Goal: Task Accomplishment & Management: Manage account settings

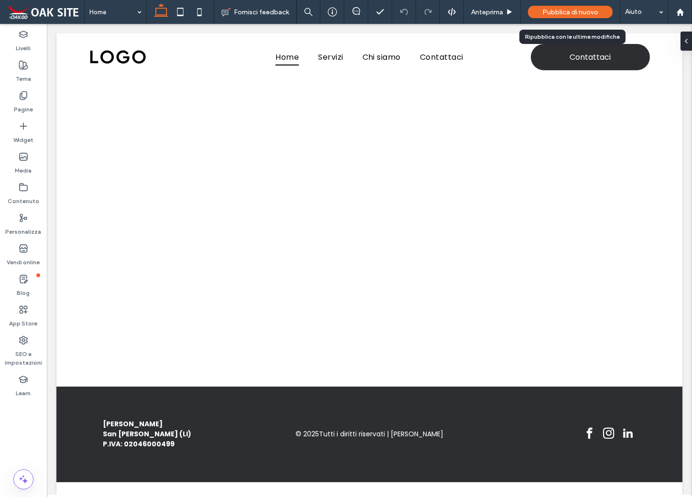
click at [573, 12] on span "Pubblica di nuovo" at bounding box center [570, 12] width 56 height 8
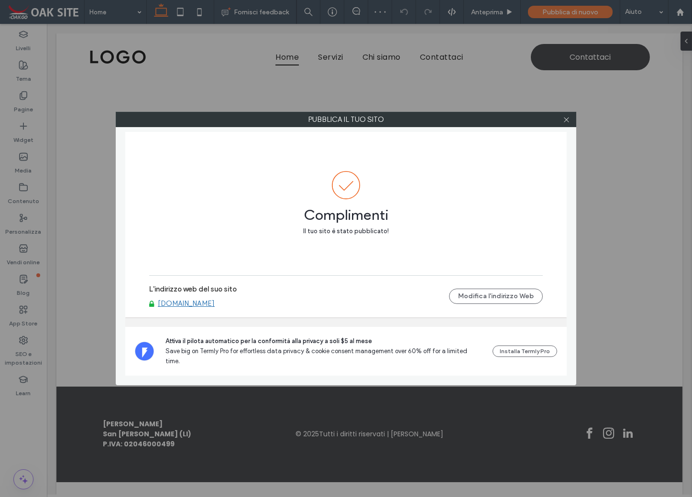
click at [192, 308] on link "[DOMAIN_NAME]" at bounding box center [186, 303] width 57 height 9
click at [567, 121] on icon at bounding box center [566, 119] width 7 height 7
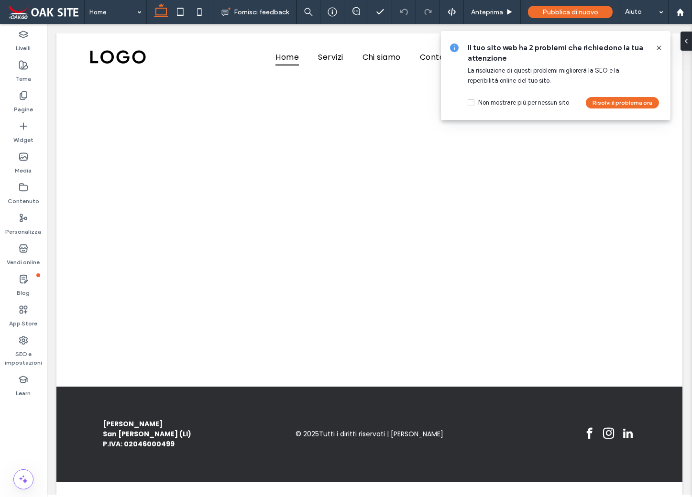
click at [660, 45] on icon at bounding box center [659, 48] width 8 height 8
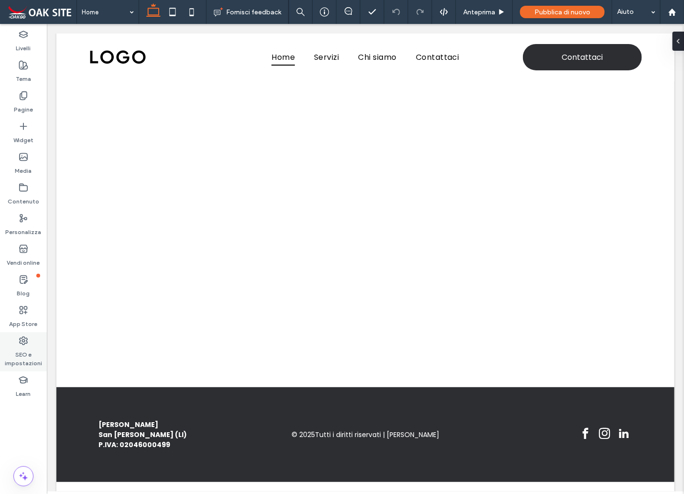
click at [28, 345] on label "SEO e impostazioni" at bounding box center [23, 356] width 47 height 22
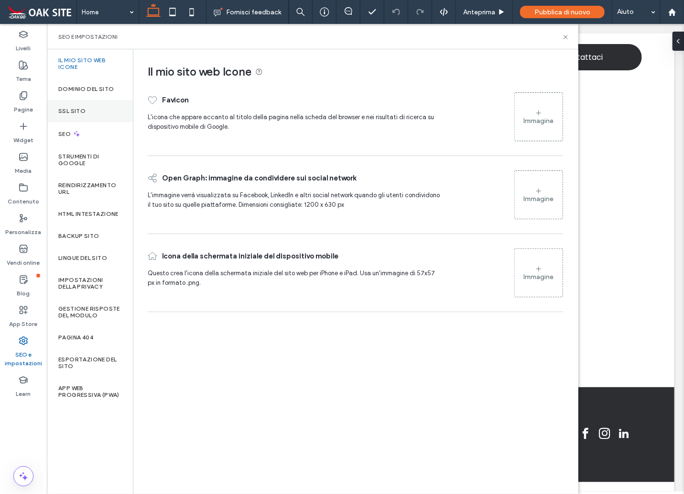
click at [80, 108] on label "SSL sito" at bounding box center [71, 111] width 27 height 7
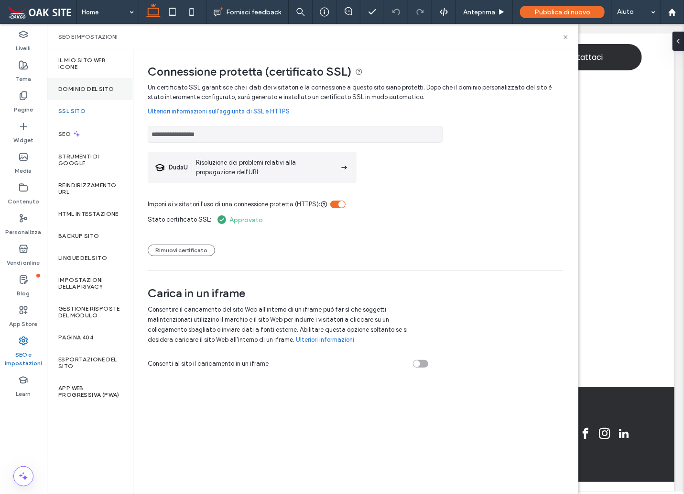
click at [92, 87] on label "Dominio del sito" at bounding box center [85, 89] width 55 height 7
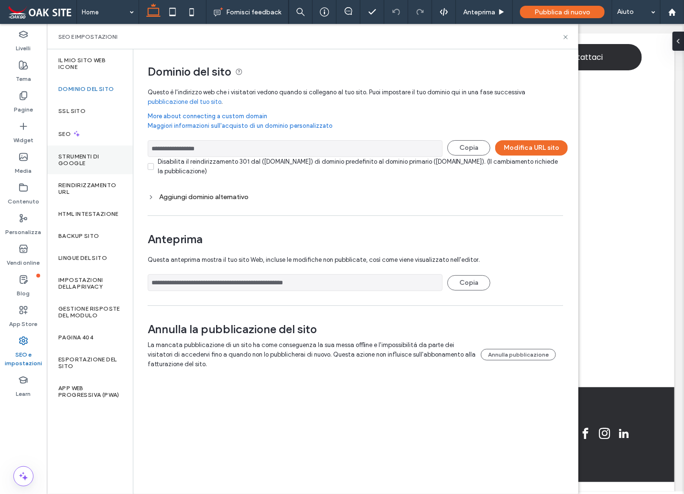
click at [90, 160] on label "Strumenti di Google" at bounding box center [89, 159] width 63 height 13
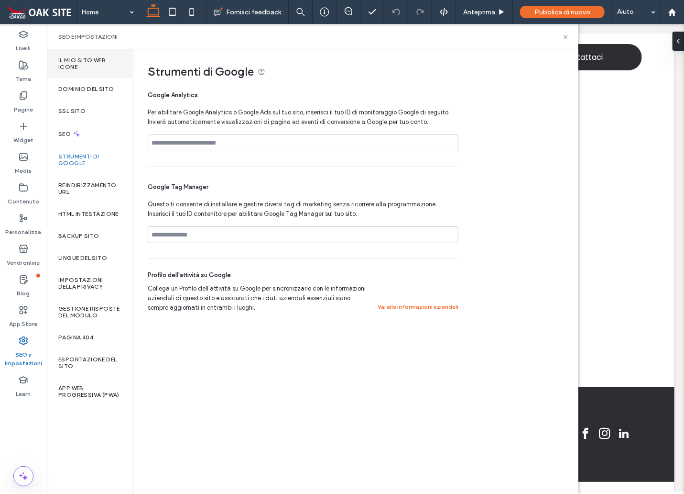
click at [80, 64] on label "Il mio sito web Icone" at bounding box center [89, 63] width 63 height 13
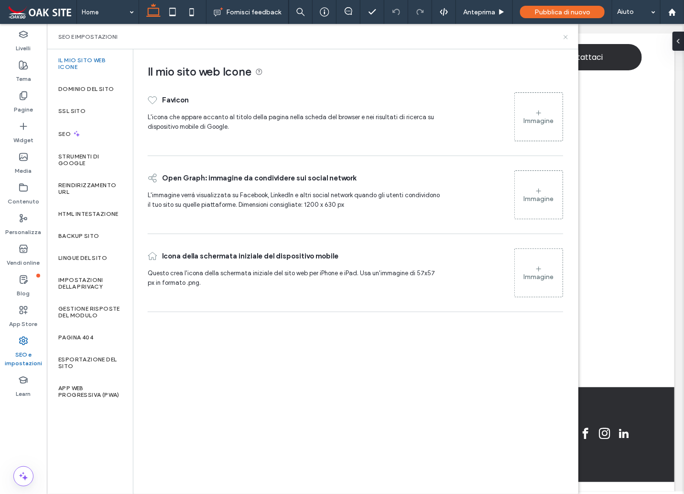
click at [567, 36] on icon at bounding box center [566, 36] width 7 height 7
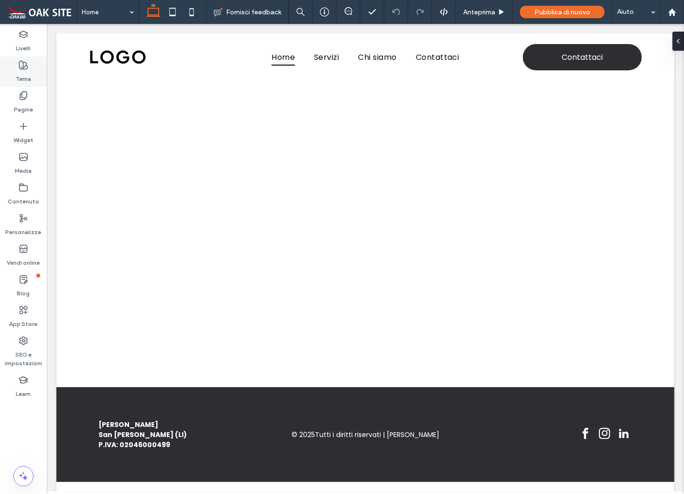
click at [23, 67] on use at bounding box center [24, 65] width 8 height 8
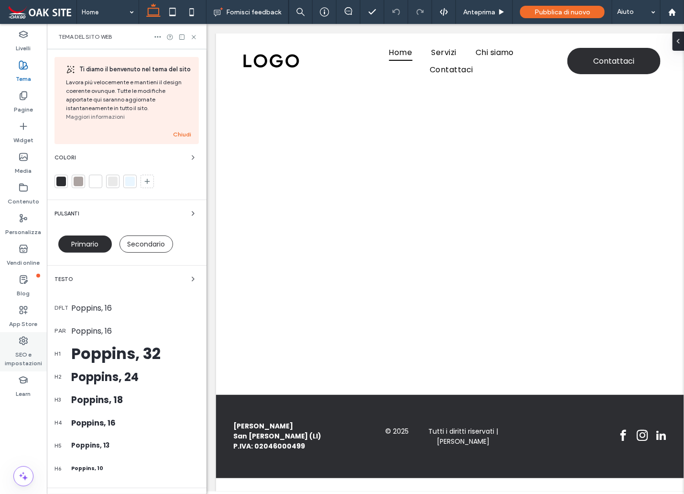
click at [24, 346] on label "SEO e impostazioni" at bounding box center [23, 356] width 47 height 22
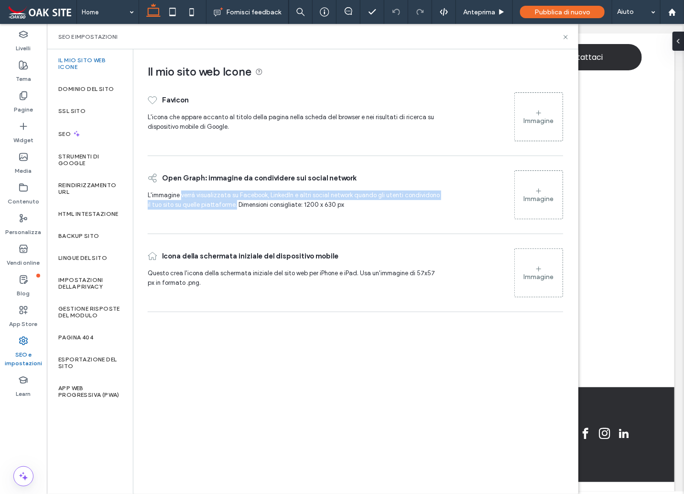
drag, startPoint x: 182, startPoint y: 195, endPoint x: 232, endPoint y: 206, distance: 50.9
click at [232, 206] on span "L'immagine verrà visualizzata su Facebook, LinkedIn e altri social network quan…" at bounding box center [294, 199] width 292 height 17
copy span "verrà visualizzata su Facebook, LinkedIn e altri social network quando gli uten…"
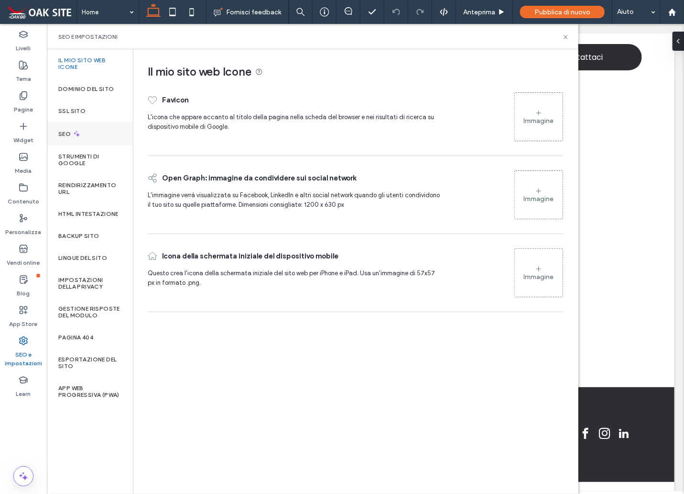
click at [63, 132] on label "SEO" at bounding box center [65, 134] width 14 height 7
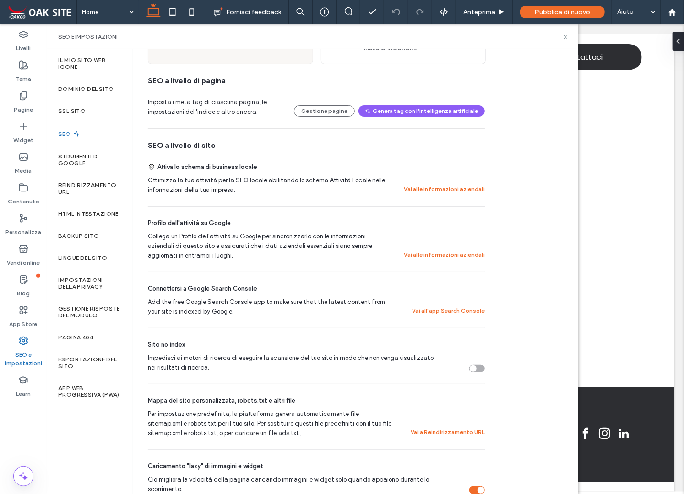
scroll to position [191, 0]
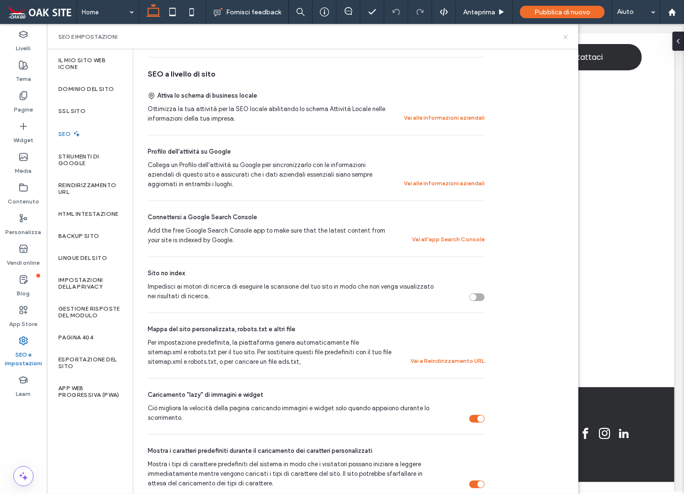
click at [566, 37] on icon at bounding box center [566, 36] width 7 height 7
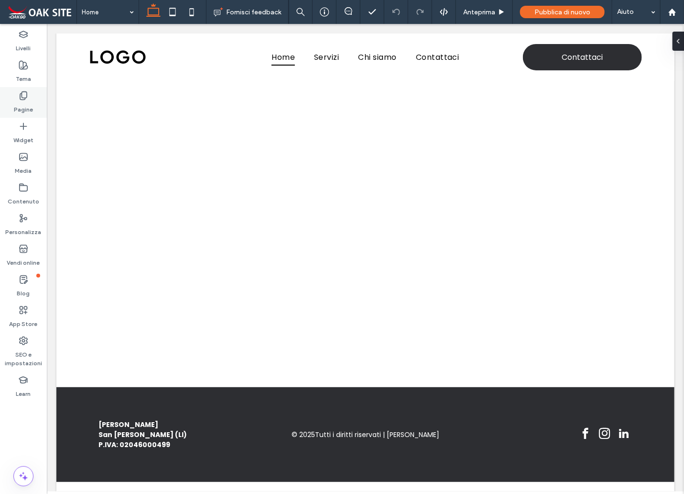
click at [24, 96] on icon at bounding box center [24, 96] width 10 height 10
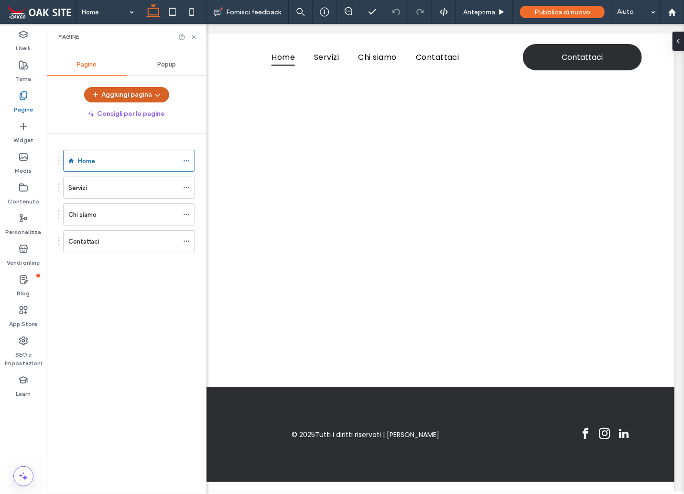
click at [112, 92] on button "Aggiungi pagina" at bounding box center [126, 94] width 85 height 15
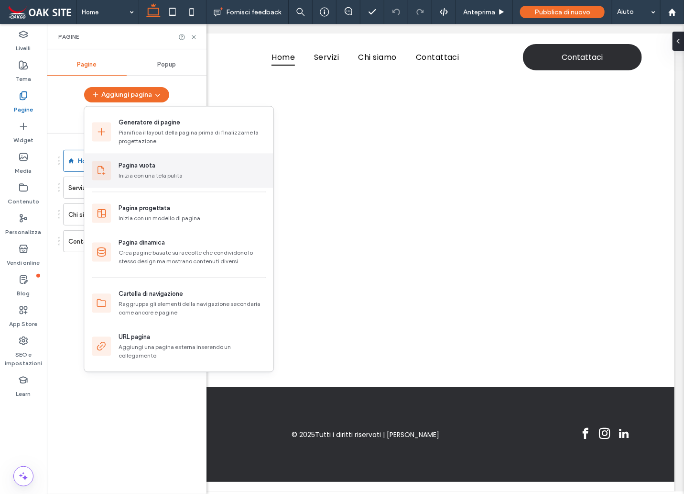
click at [143, 175] on div "Inizia con una tela pulita" at bounding box center [192, 176] width 147 height 9
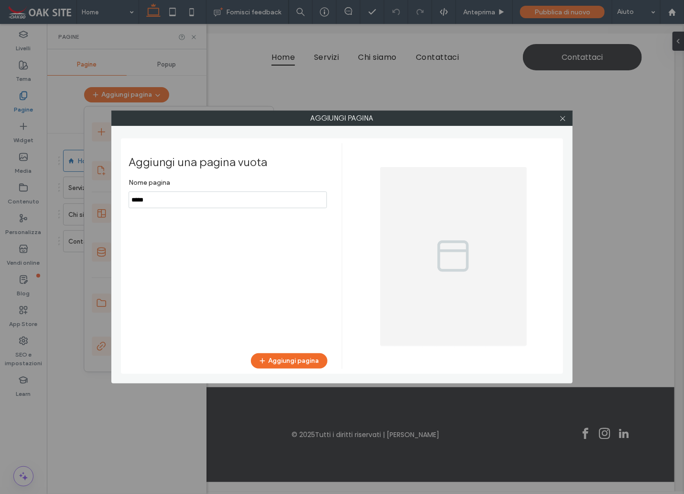
drag, startPoint x: 172, startPoint y: 202, endPoint x: 94, endPoint y: 195, distance: 78.7
click at [94, 195] on div "Aggiungi pagina Aggiungi una pagina vuota Nome pagina Aggiungi pagina" at bounding box center [342, 247] width 684 height 494
type input "**********"
click at [305, 360] on button "Aggiungi pagina" at bounding box center [289, 360] width 77 height 15
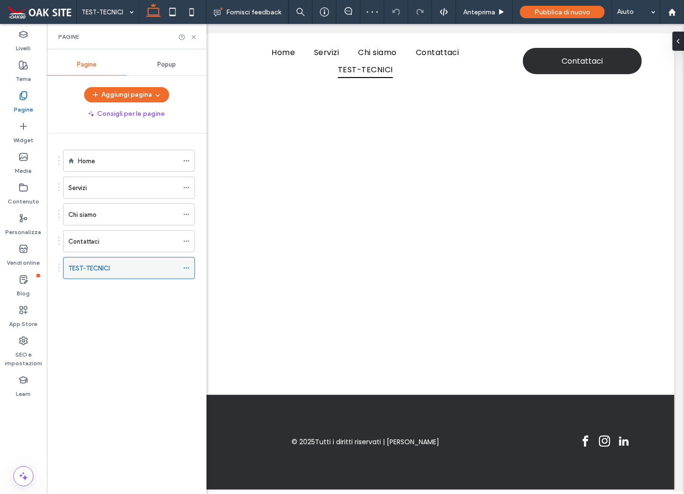
click at [185, 266] on icon at bounding box center [186, 268] width 7 height 7
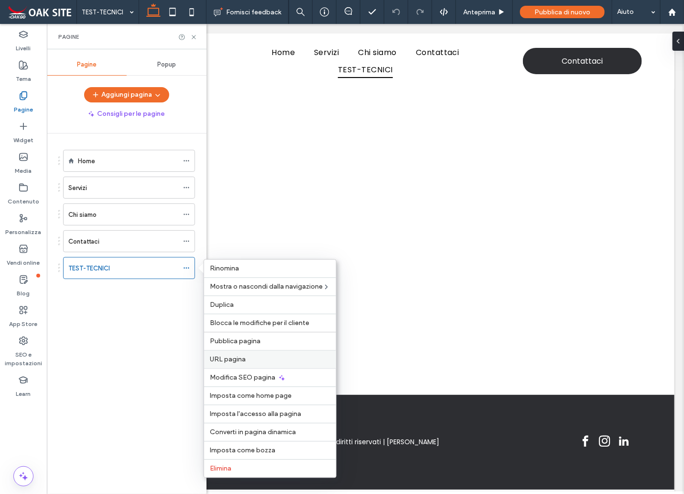
click at [243, 359] on span "URL pagina" at bounding box center [228, 359] width 36 height 8
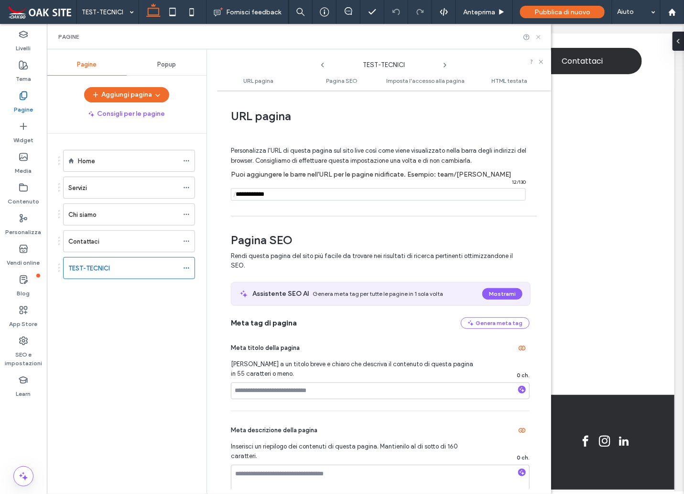
drag, startPoint x: 537, startPoint y: 37, endPoint x: 366, endPoint y: 174, distance: 218.8
click at [537, 37] on icon at bounding box center [538, 36] width 7 height 7
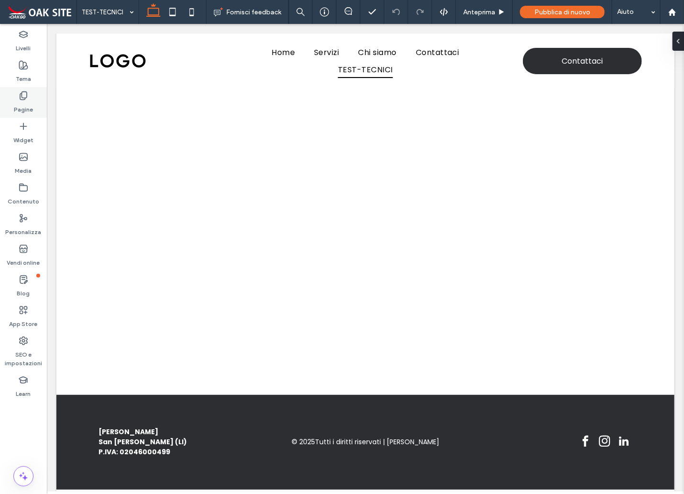
click at [20, 99] on use at bounding box center [23, 96] width 7 height 8
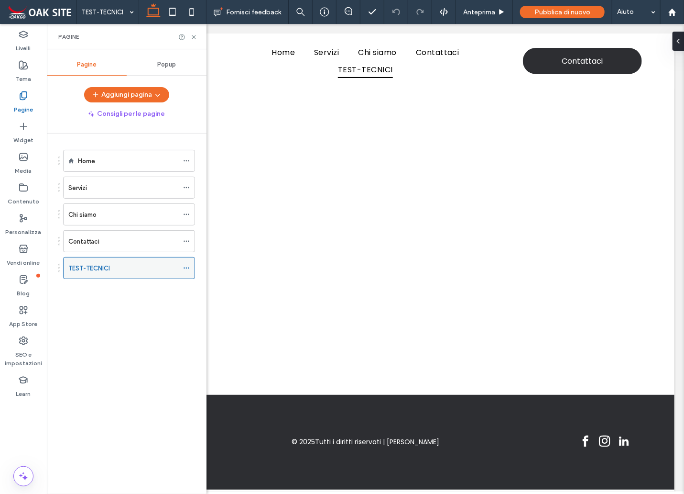
click at [190, 270] on span at bounding box center [186, 268] width 7 height 14
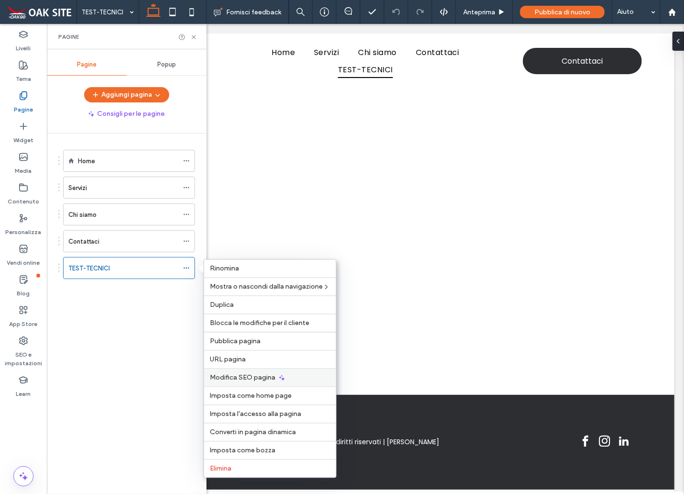
click at [241, 376] on span "Modifica SEO pagina" at bounding box center [243, 378] width 66 height 8
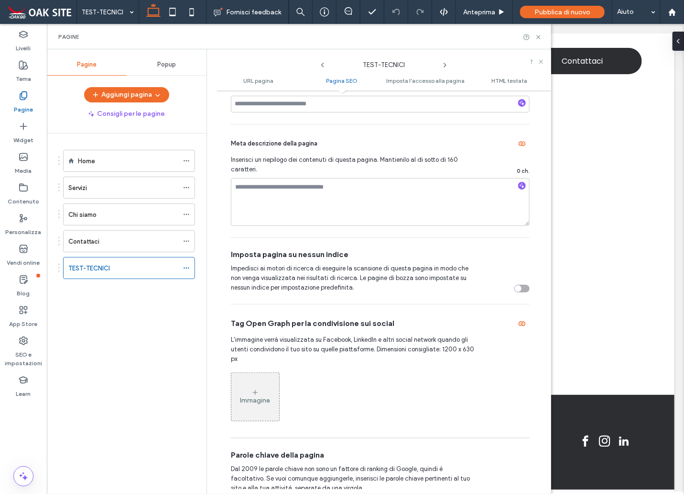
scroll to position [239, 0]
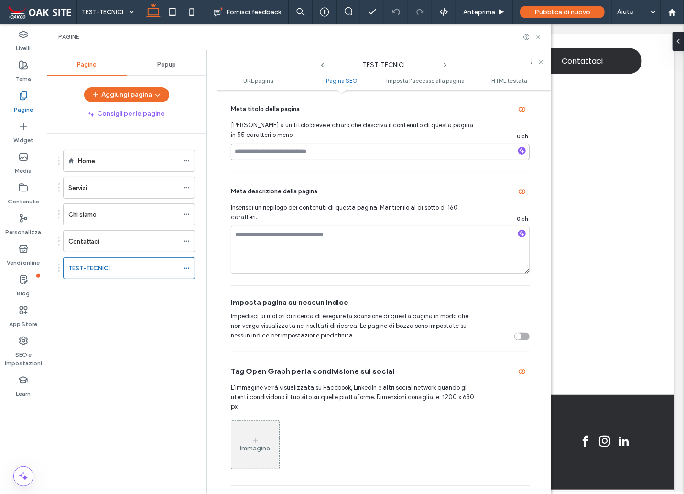
click at [300, 151] on input at bounding box center [380, 151] width 299 height 17
drag, startPoint x: 339, startPoint y: 156, endPoint x: 220, endPoint y: 152, distance: 118.7
click at [220, 152] on div "**********" at bounding box center [384, 292] width 335 height 394
click at [375, 152] on input "**********" at bounding box center [380, 151] width 299 height 17
type input "**********"
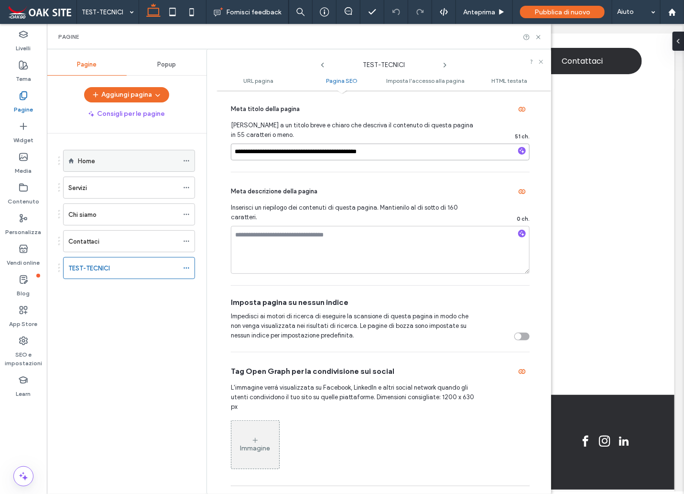
drag, startPoint x: 385, startPoint y: 155, endPoint x: 193, endPoint y: 154, distance: 191.3
click at [193, 154] on div "**********" at bounding box center [299, 271] width 505 height 444
click at [292, 248] on textarea at bounding box center [380, 250] width 299 height 48
paste textarea "**********"
type textarea "**********"
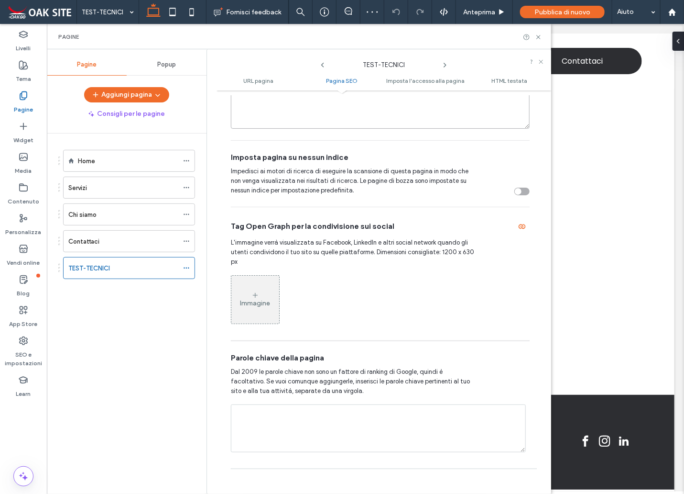
scroll to position [383, 0]
click at [519, 192] on div "toggle" at bounding box center [522, 192] width 15 height 8
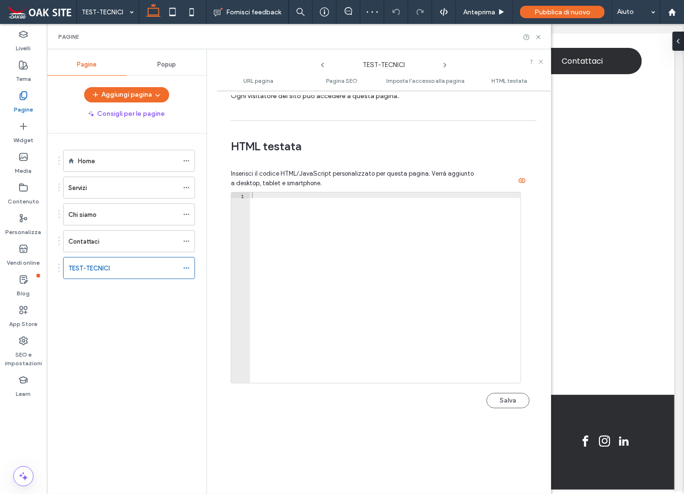
scroll to position [929, 0]
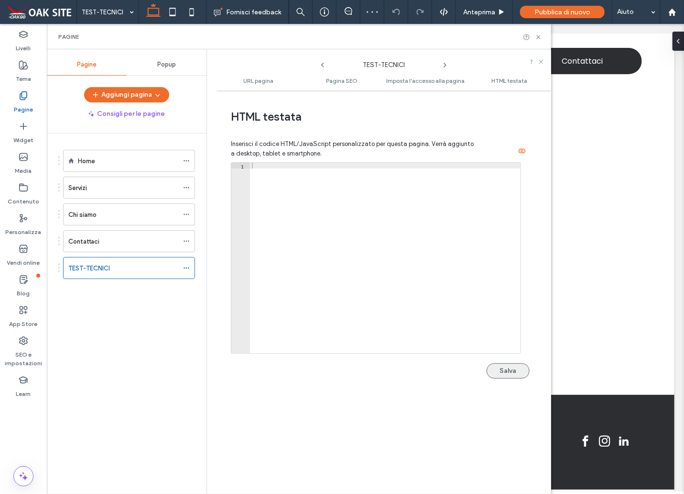
click at [510, 373] on button "Salva" at bounding box center [508, 370] width 43 height 15
drag, startPoint x: 538, startPoint y: 37, endPoint x: 371, endPoint y: 155, distance: 205.2
click at [538, 37] on use at bounding box center [539, 37] width 4 height 4
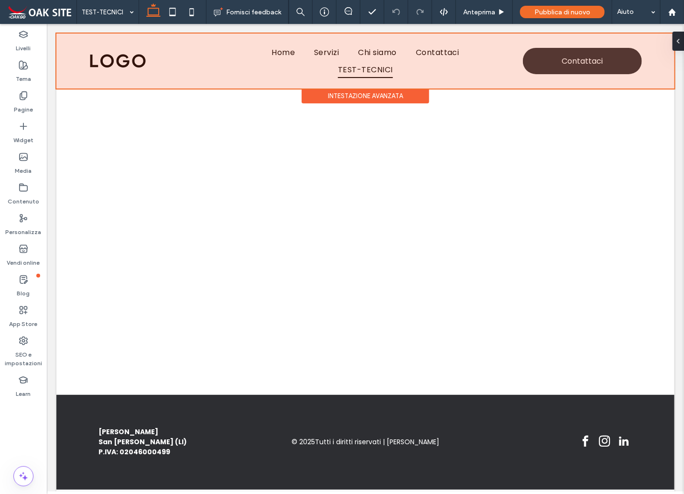
click at [350, 51] on div at bounding box center [365, 60] width 618 height 55
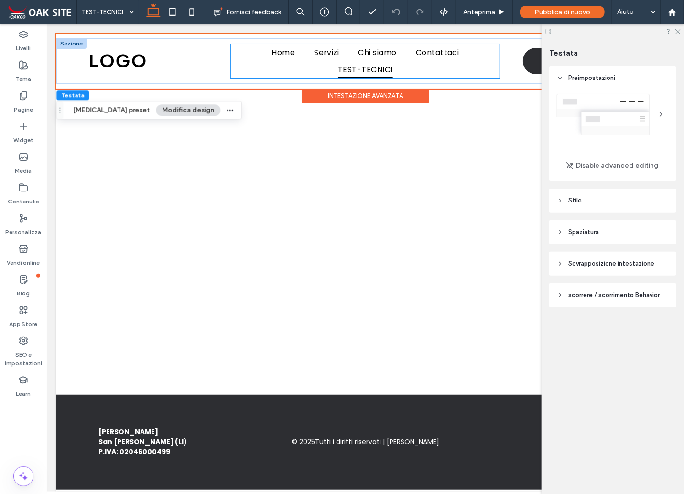
click at [369, 61] on span "TEST-TECNICI" at bounding box center [365, 68] width 55 height 17
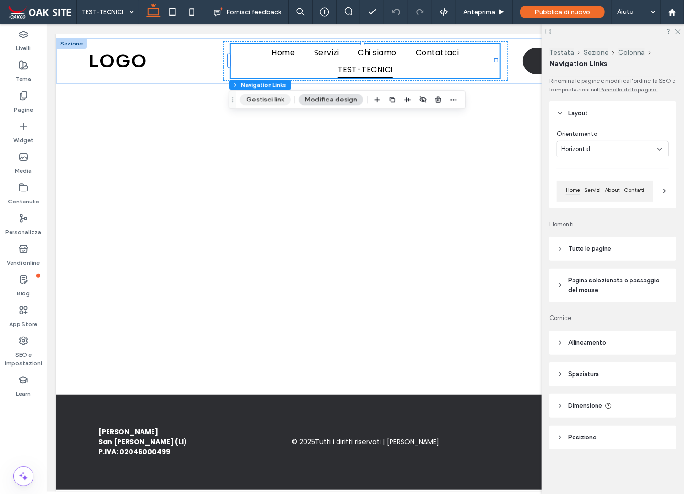
click at [268, 101] on button "Gestisci link" at bounding box center [265, 99] width 51 height 11
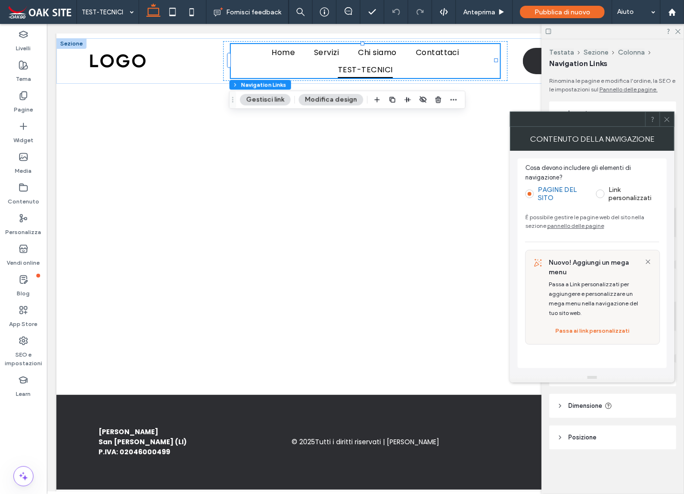
click at [601, 191] on span at bounding box center [600, 193] width 9 height 9
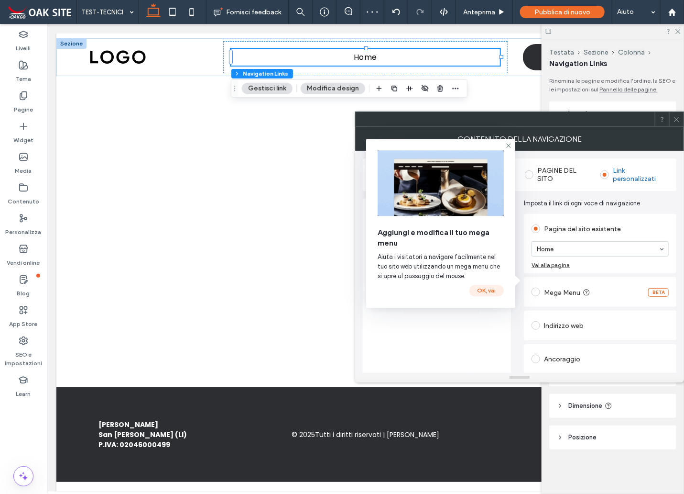
click at [491, 292] on button "OK, vai" at bounding box center [487, 290] width 34 height 11
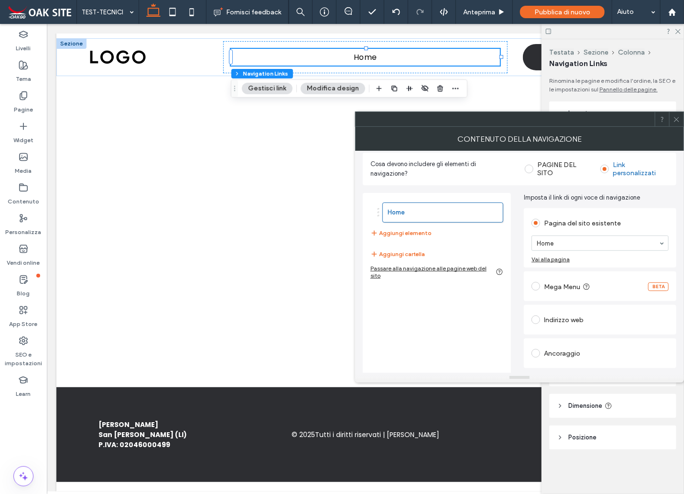
scroll to position [0, 0]
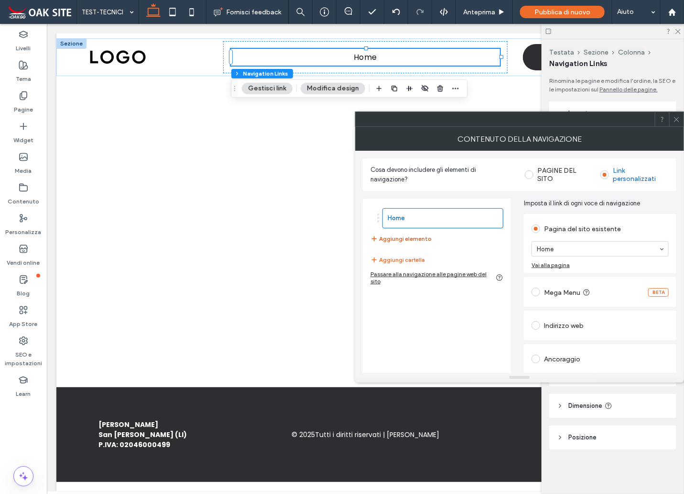
click at [399, 238] on button "Aggiungi elemento" at bounding box center [401, 238] width 61 height 11
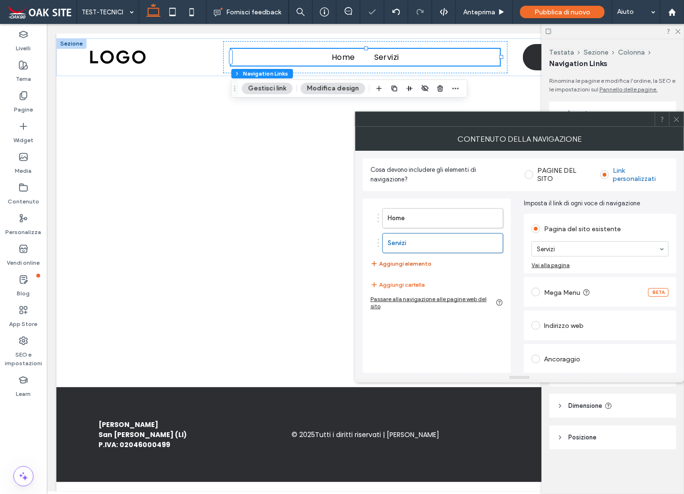
click at [398, 262] on button "Aggiungi elemento" at bounding box center [401, 263] width 61 height 11
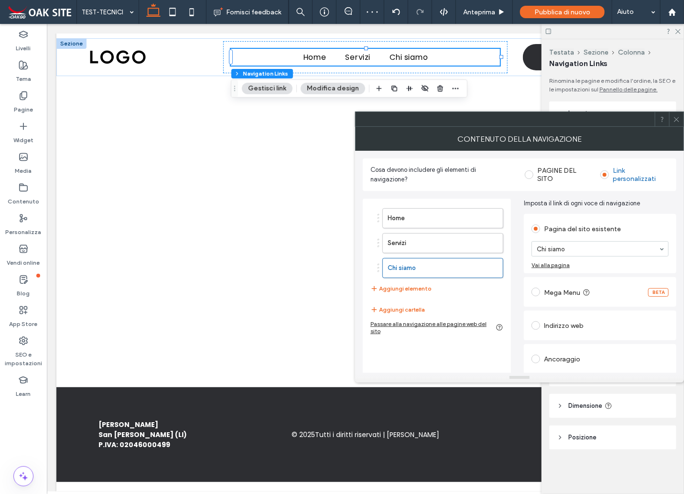
drag, startPoint x: 392, startPoint y: 285, endPoint x: 515, endPoint y: 280, distance: 123.0
click at [393, 285] on button "Aggiungi elemento" at bounding box center [401, 288] width 61 height 11
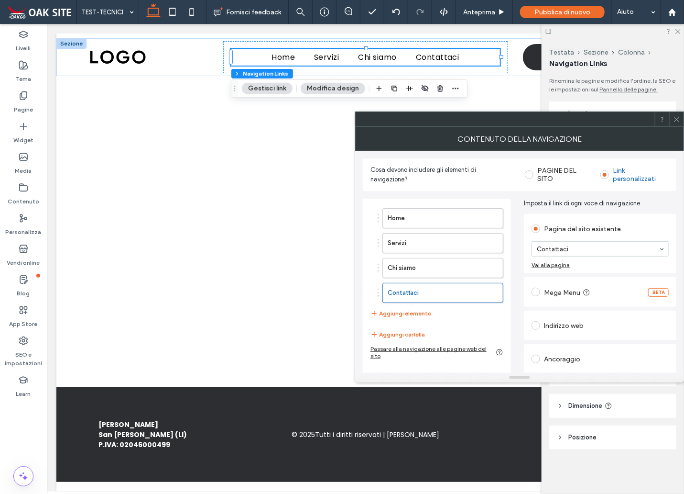
click at [678, 120] on icon at bounding box center [676, 119] width 7 height 7
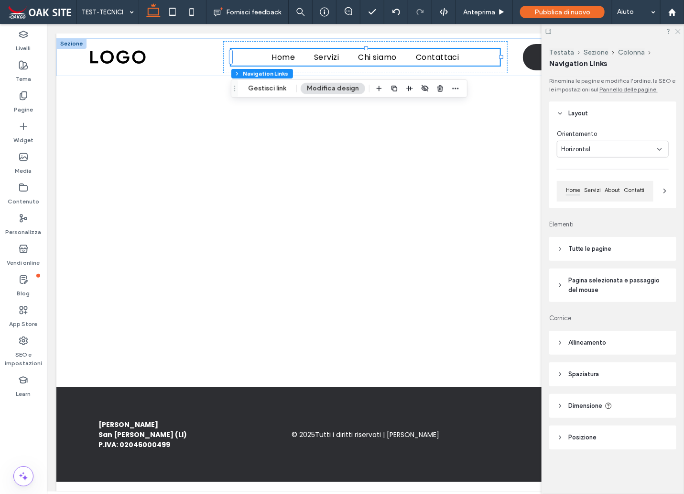
click at [680, 32] on icon at bounding box center [678, 31] width 6 height 6
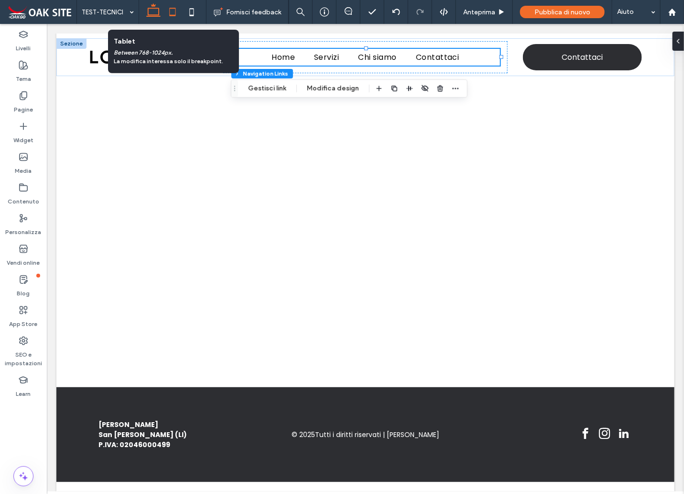
click at [174, 11] on icon at bounding box center [172, 11] width 19 height 19
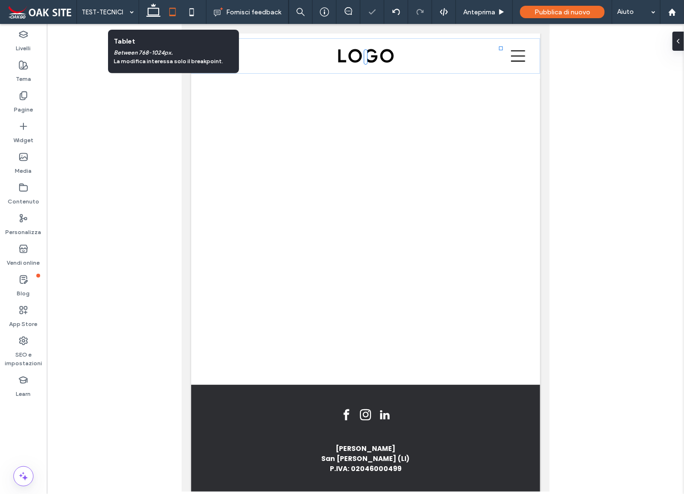
type input "*"
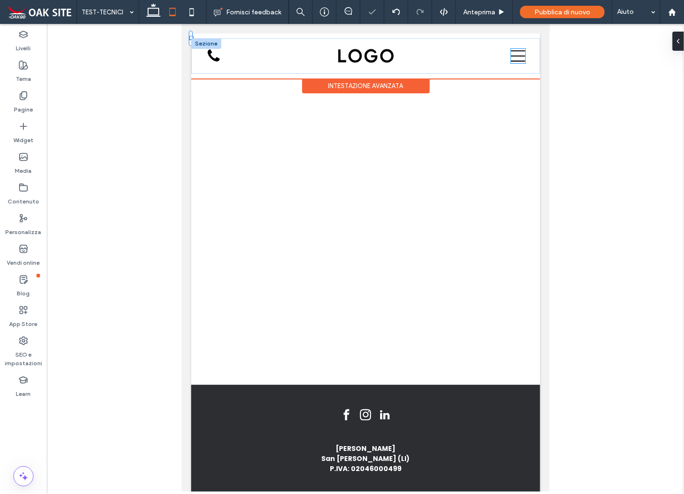
click at [511, 59] on icon at bounding box center [518, 55] width 14 height 14
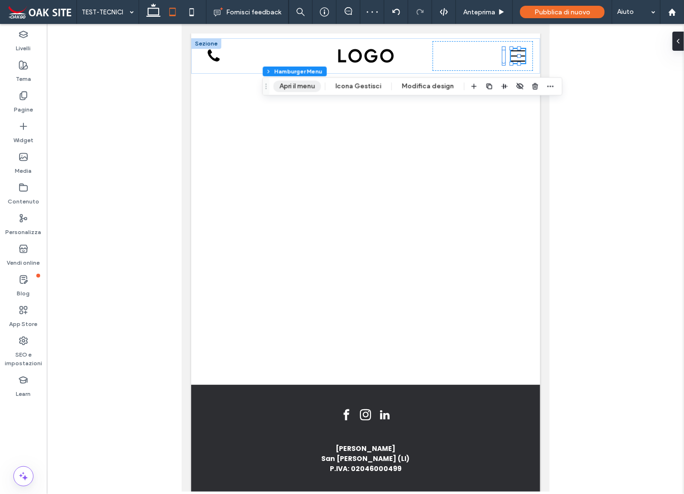
click at [302, 85] on button "Apri il menu" at bounding box center [298, 85] width 48 height 11
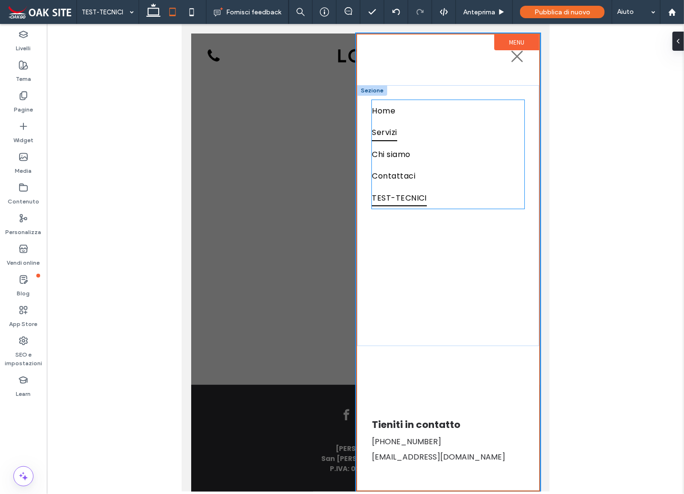
click at [388, 130] on span "Servizi" at bounding box center [384, 131] width 25 height 17
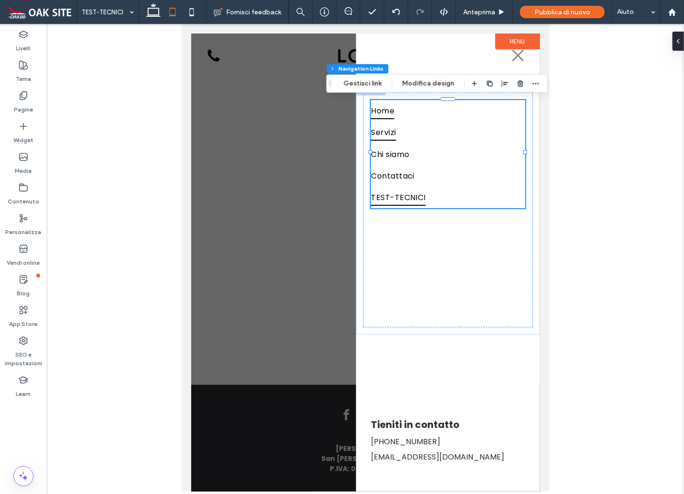
type input "***"
type input "****"
click at [358, 85] on button "Gestisci link" at bounding box center [363, 83] width 51 height 11
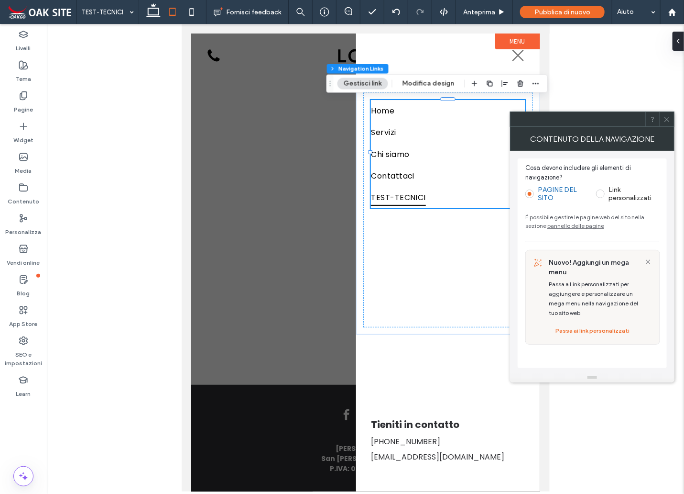
click at [602, 194] on span at bounding box center [600, 193] width 9 height 9
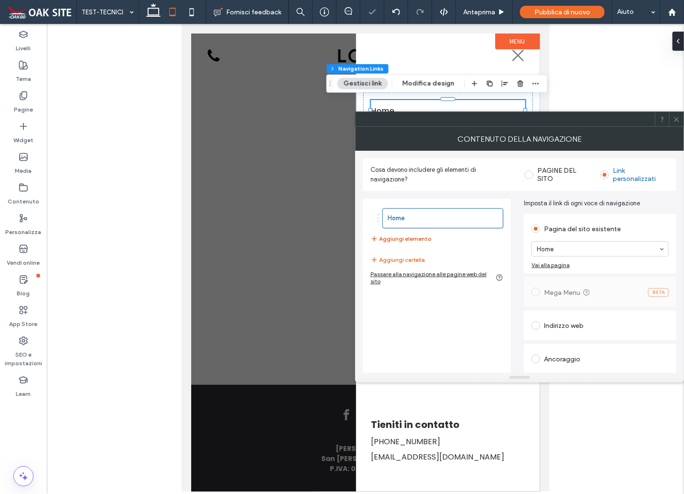
click at [421, 238] on button "Aggiungi elemento" at bounding box center [401, 238] width 61 height 11
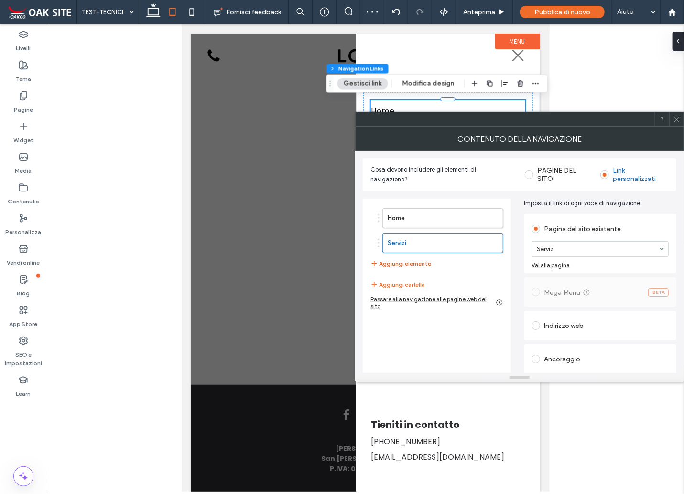
click at [421, 265] on button "Aggiungi elemento" at bounding box center [401, 263] width 61 height 11
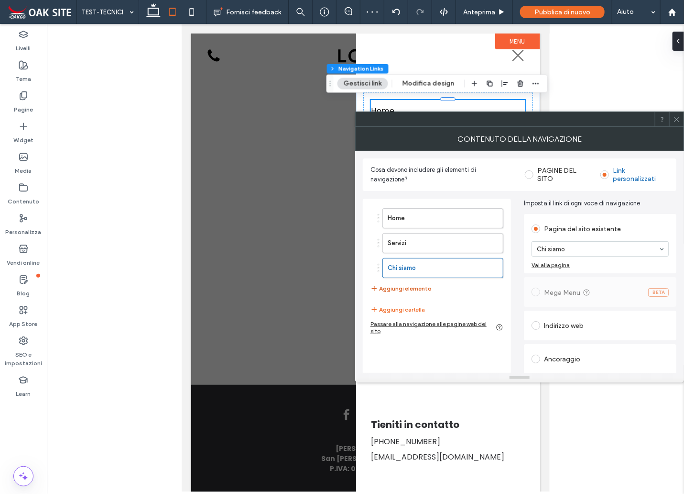
click at [417, 289] on button "Aggiungi elemento" at bounding box center [401, 288] width 61 height 11
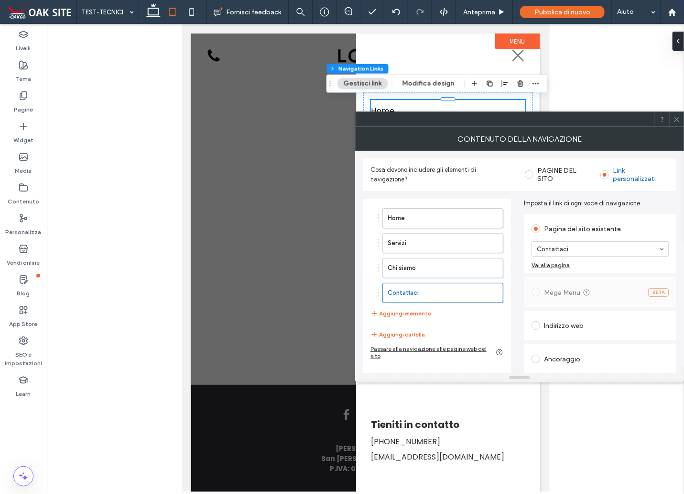
click at [674, 120] on icon at bounding box center [676, 119] width 7 height 7
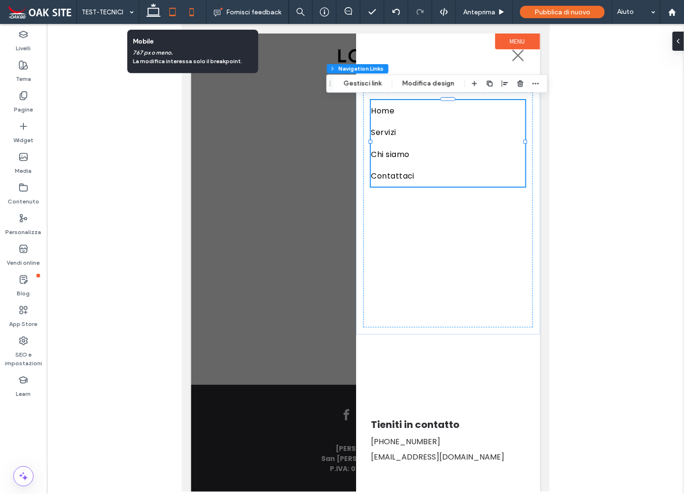
click at [195, 10] on icon at bounding box center [191, 11] width 19 height 19
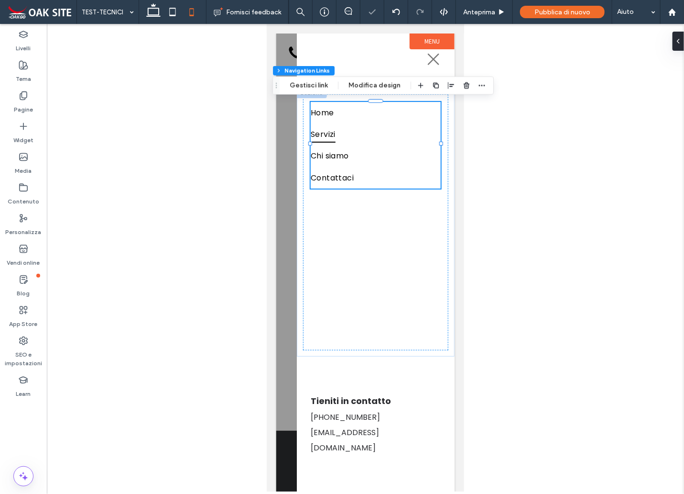
click at [317, 133] on span "Servizi" at bounding box center [322, 133] width 25 height 17
click at [319, 86] on button "Gestisci link" at bounding box center [309, 85] width 51 height 11
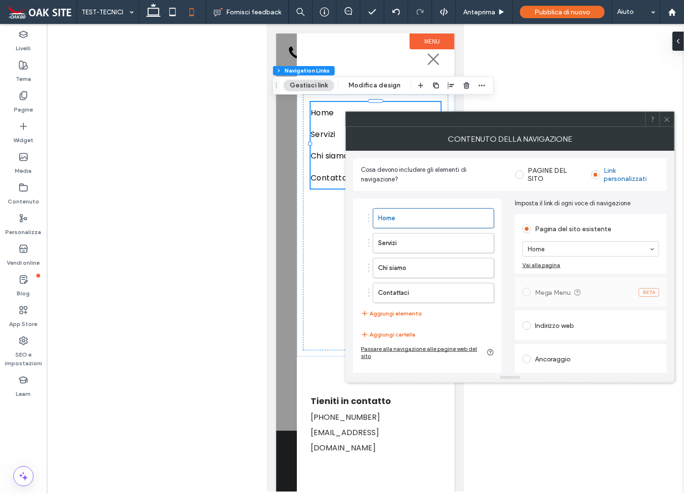
click at [664, 118] on icon at bounding box center [667, 119] width 7 height 7
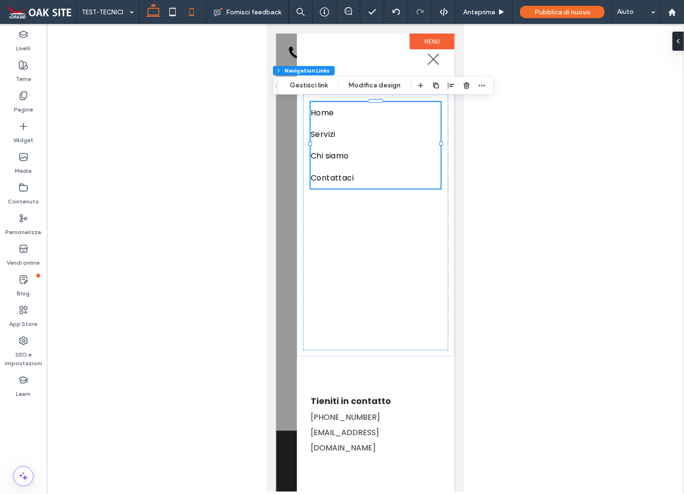
click at [160, 8] on use at bounding box center [153, 9] width 14 height 13
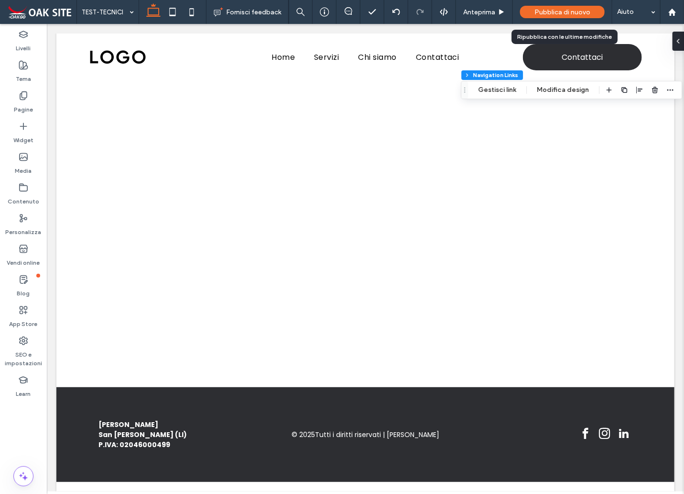
click at [577, 14] on span "Pubblica di nuovo" at bounding box center [563, 12] width 56 height 8
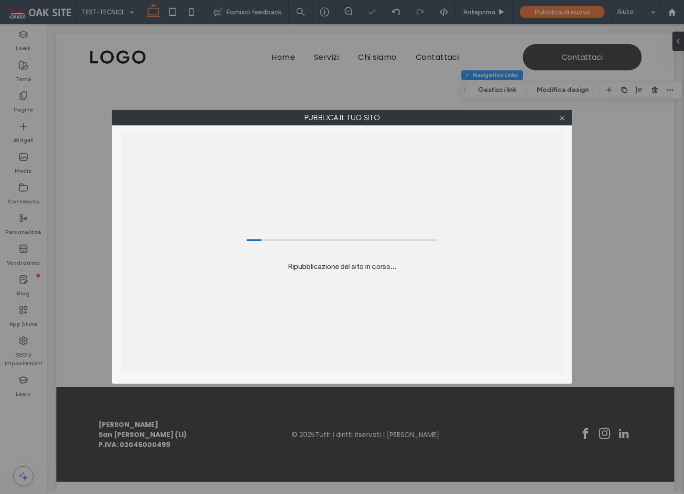
type input "*"
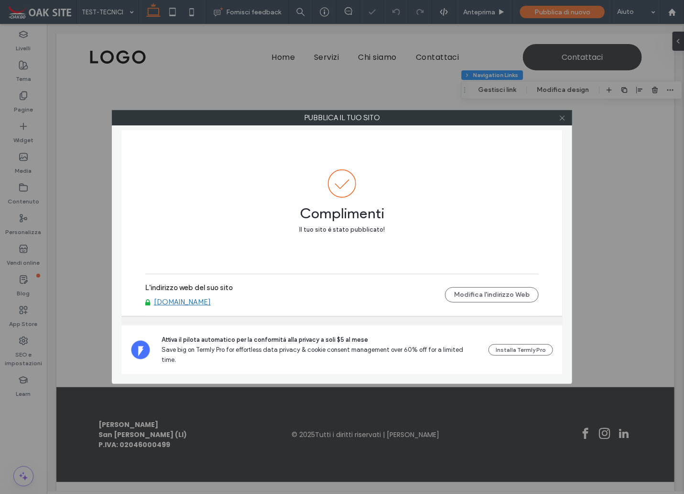
click at [563, 116] on icon at bounding box center [562, 117] width 7 height 7
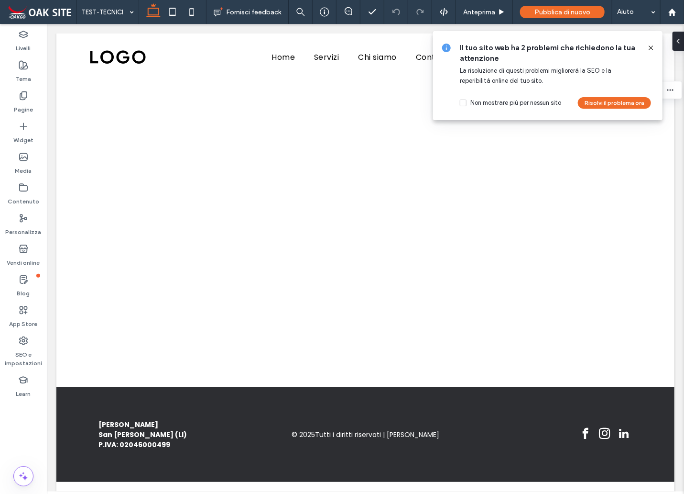
click at [649, 49] on icon at bounding box center [652, 48] width 8 height 8
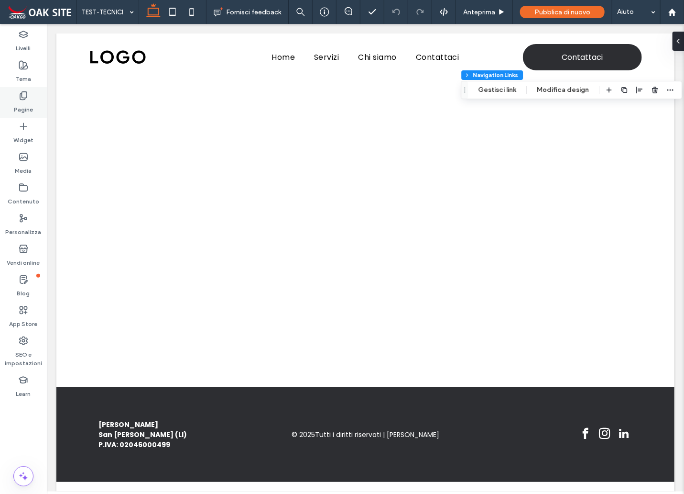
click at [24, 97] on icon at bounding box center [24, 96] width 10 height 10
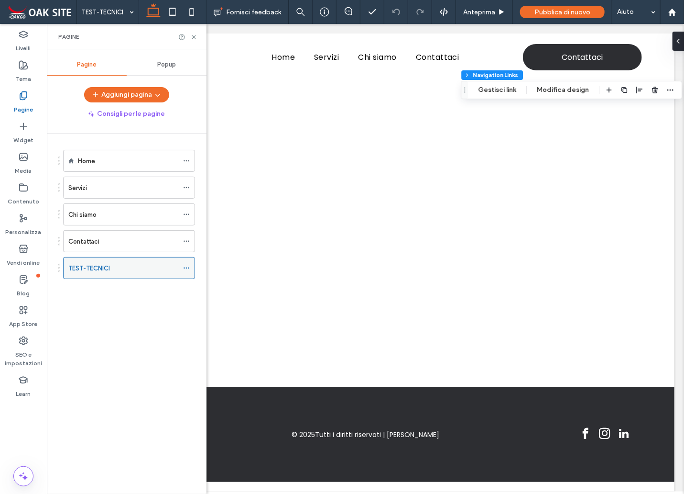
click at [188, 266] on icon at bounding box center [186, 268] width 7 height 7
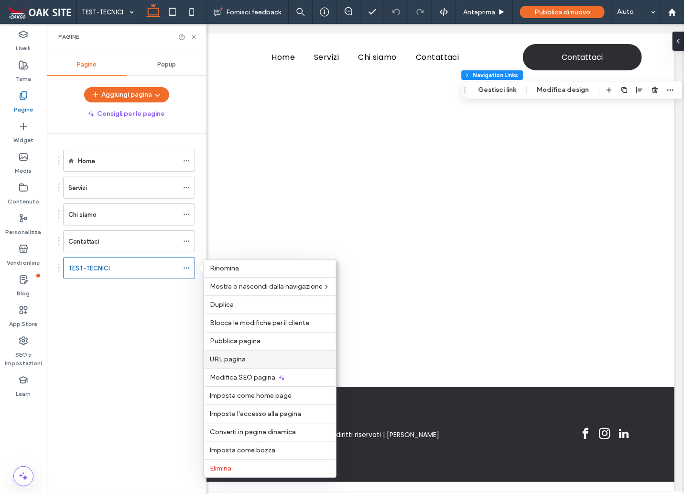
click at [233, 362] on span "URL pagina" at bounding box center [228, 359] width 36 height 8
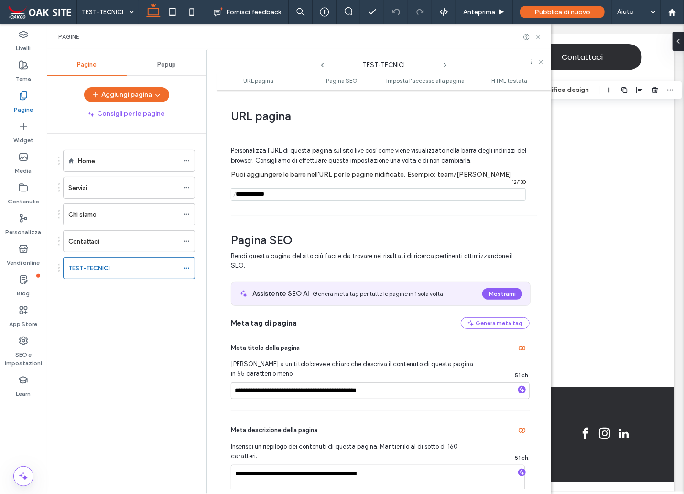
drag, startPoint x: 280, startPoint y: 193, endPoint x: 234, endPoint y: 200, distance: 46.0
click at [234, 200] on div "/ 12 / 130" at bounding box center [378, 194] width 295 height 12
click at [541, 36] on icon at bounding box center [538, 36] width 7 height 7
